Goal: Information Seeking & Learning: Learn about a topic

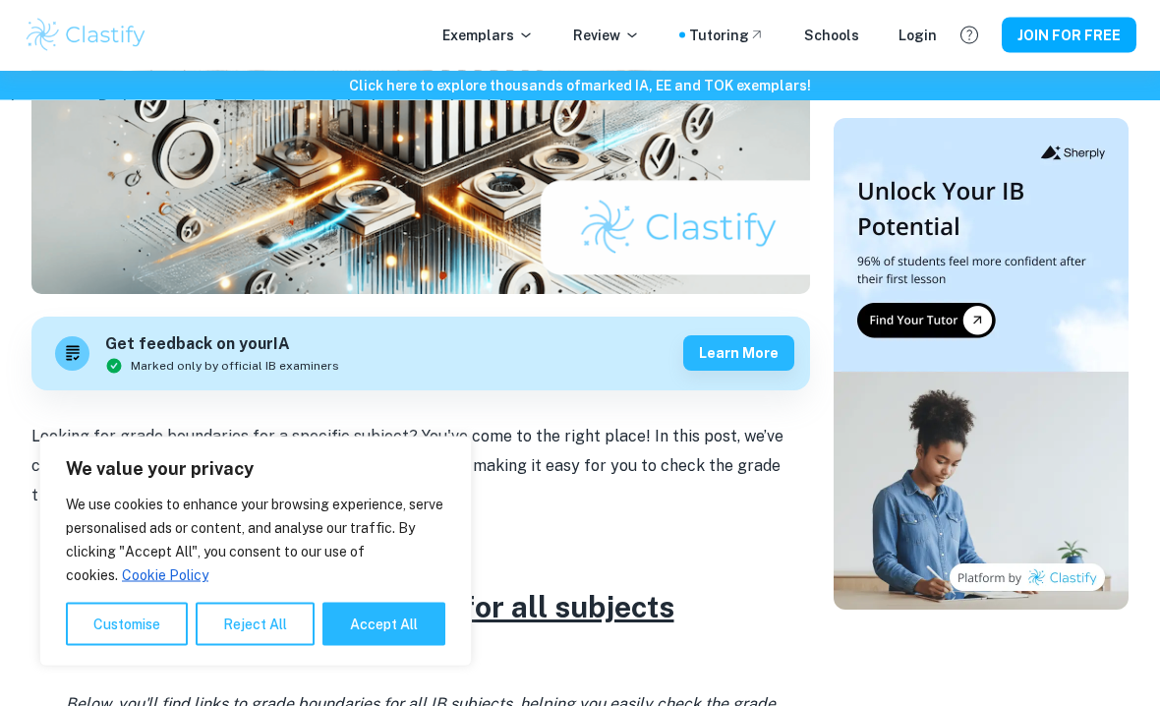
scroll to position [405, 0]
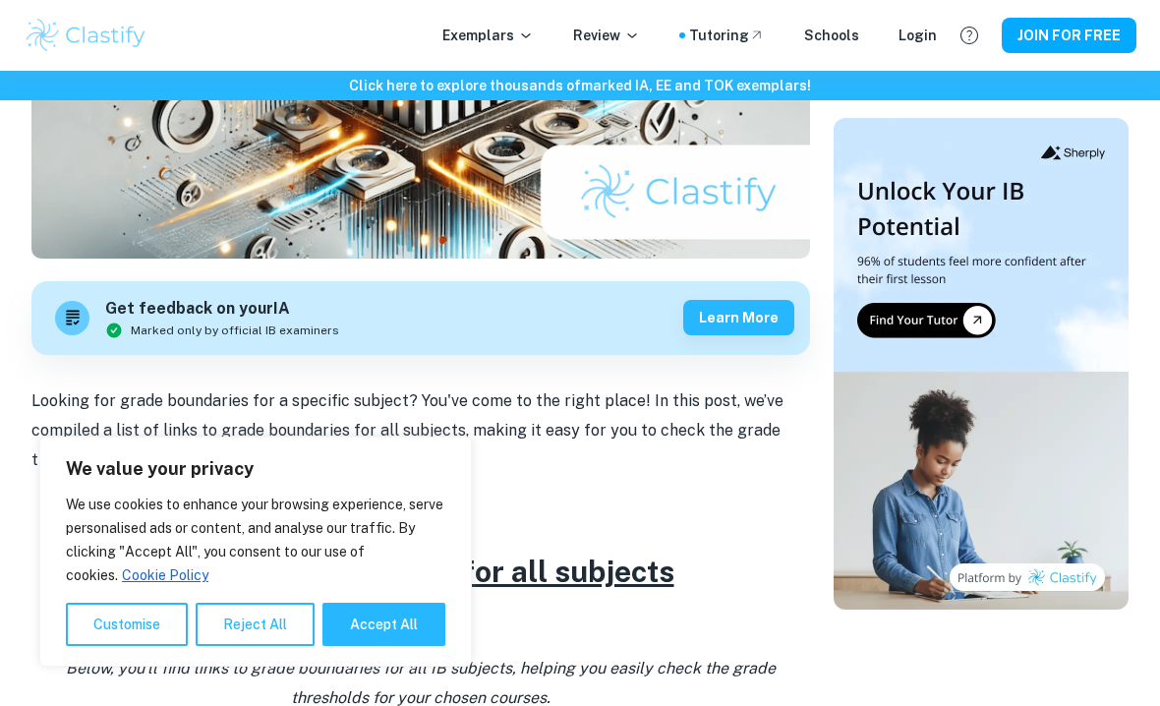
click at [384, 646] on button "Accept All" at bounding box center [384, 624] width 123 height 43
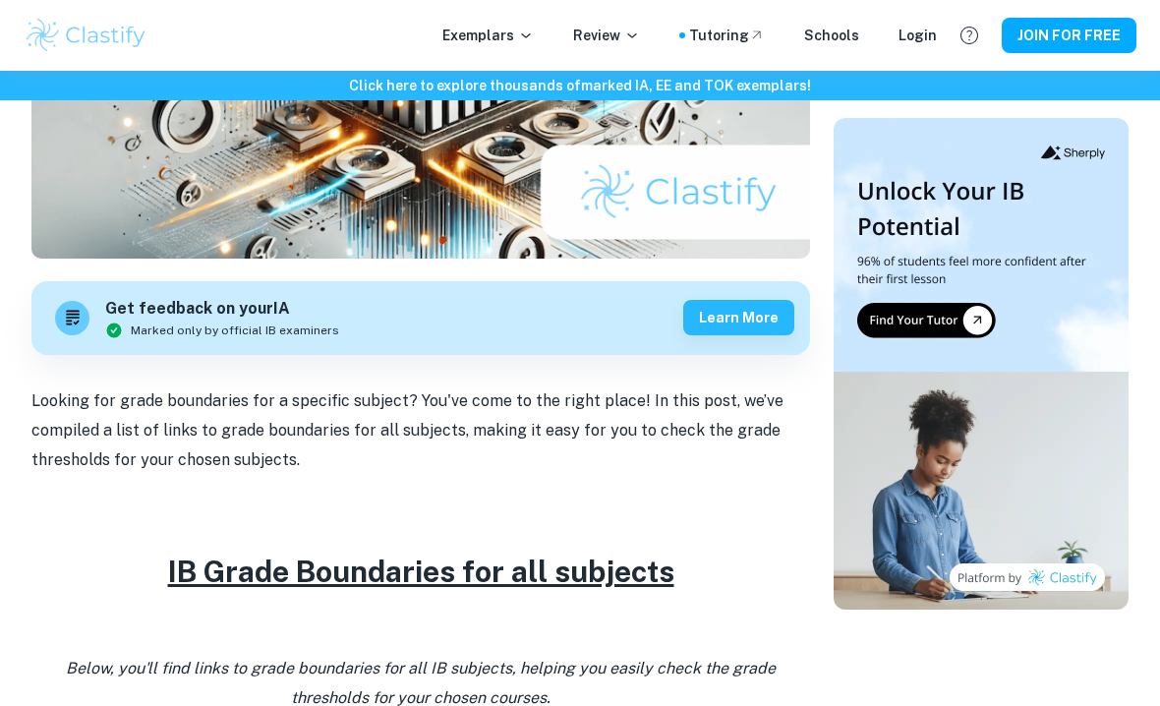
checkbox input "true"
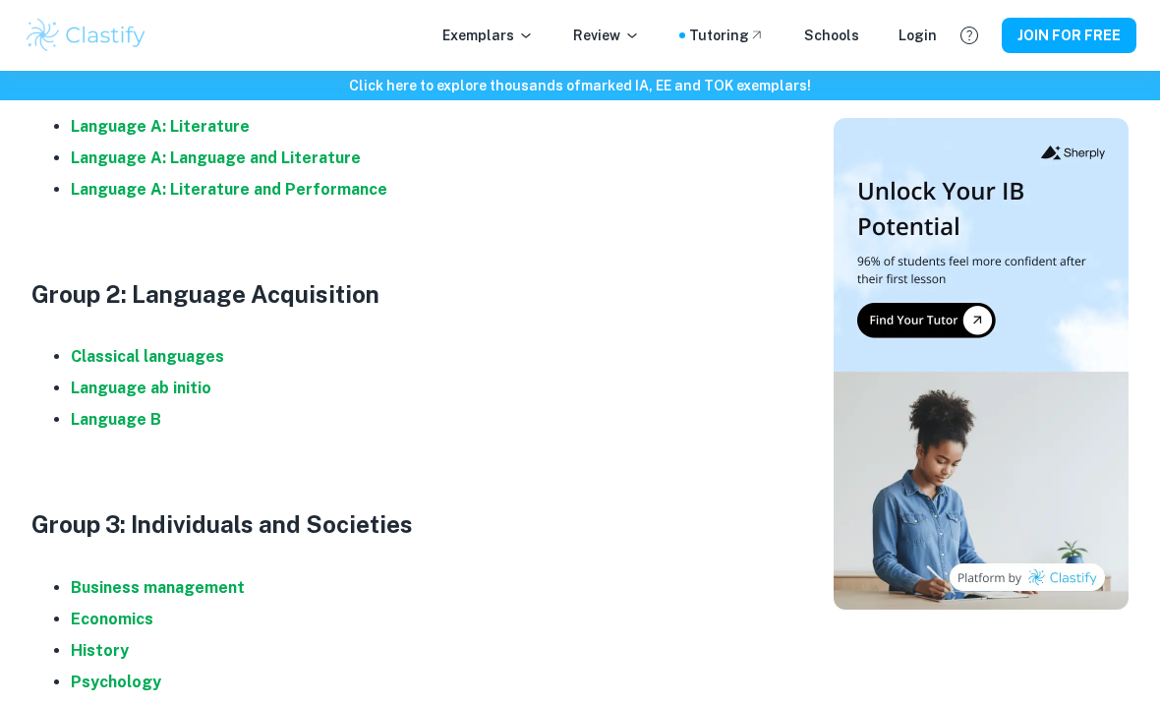
scroll to position [1147, 0]
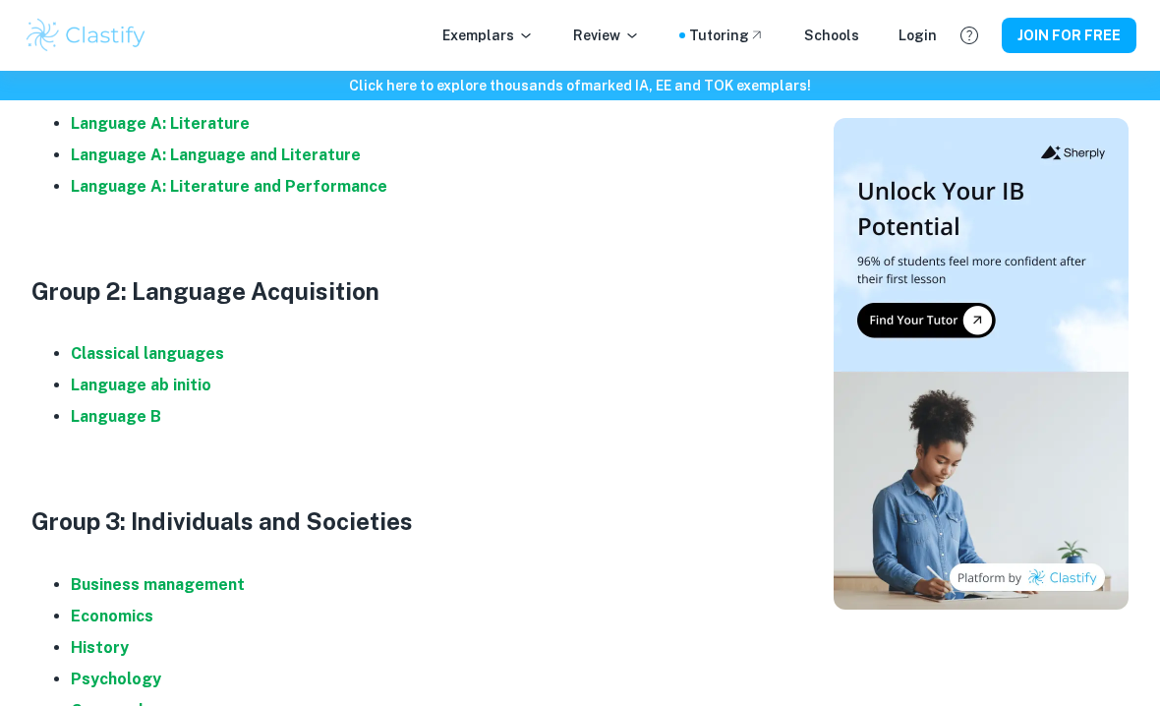
click at [113, 345] on strong "Classical languages" at bounding box center [147, 353] width 153 height 19
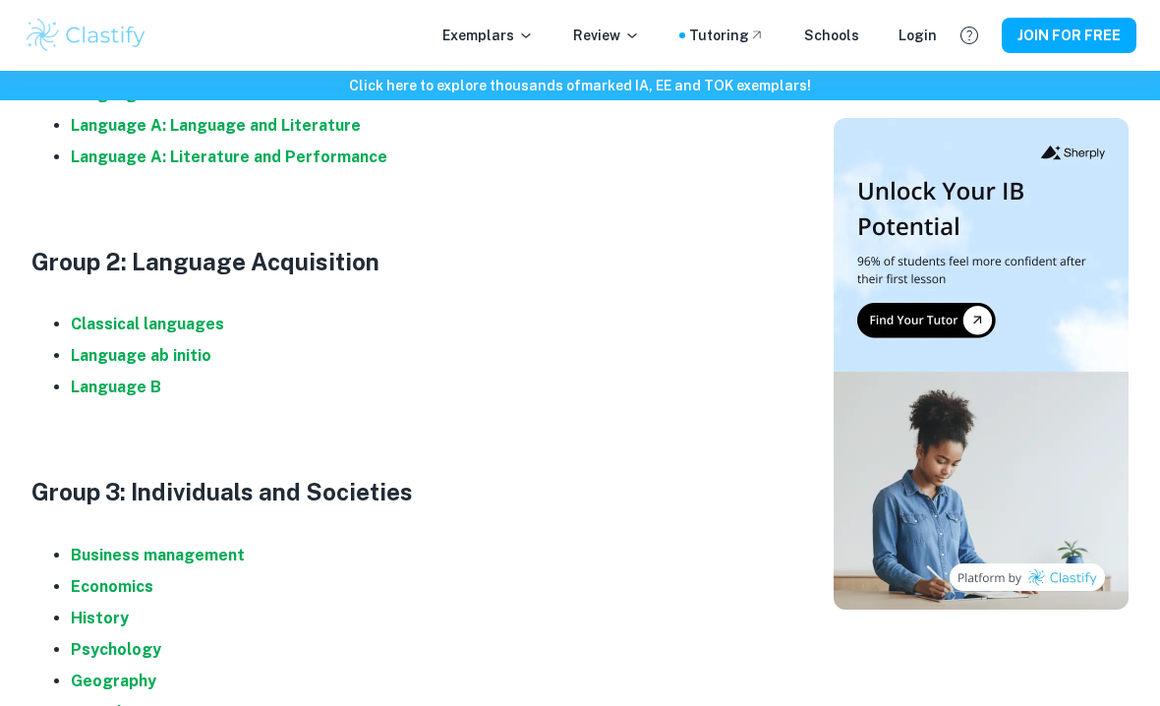
click at [102, 351] on strong "Language ab initio" at bounding box center [141, 355] width 141 height 19
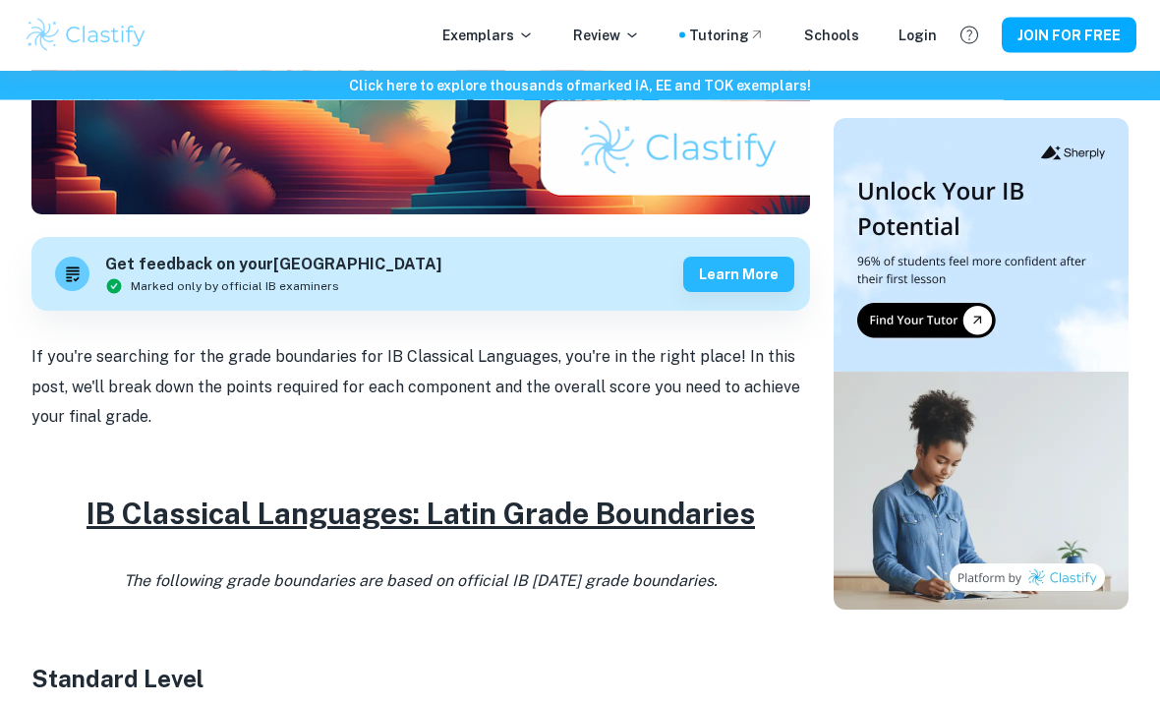
scroll to position [458, 0]
